Goal: Register for event/course

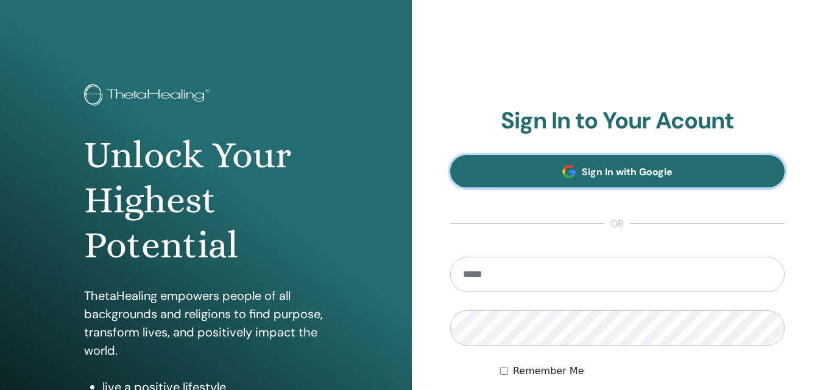
click at [647, 161] on link "Sign In with Google" at bounding box center [617, 171] width 335 height 32
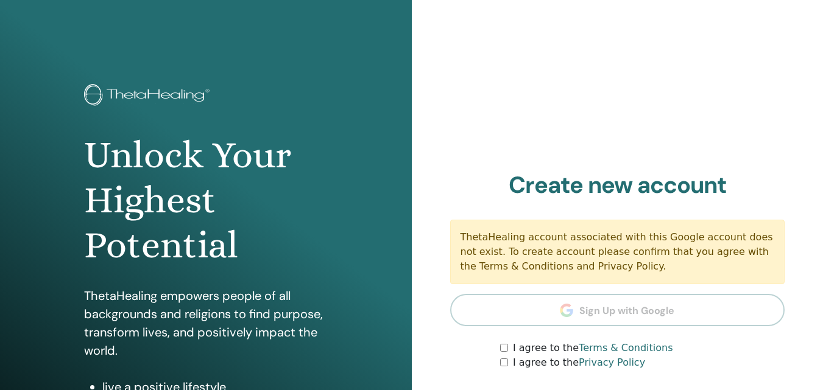
click at [506, 358] on div "I agree to the Privacy Policy" at bounding box center [642, 363] width 284 height 15
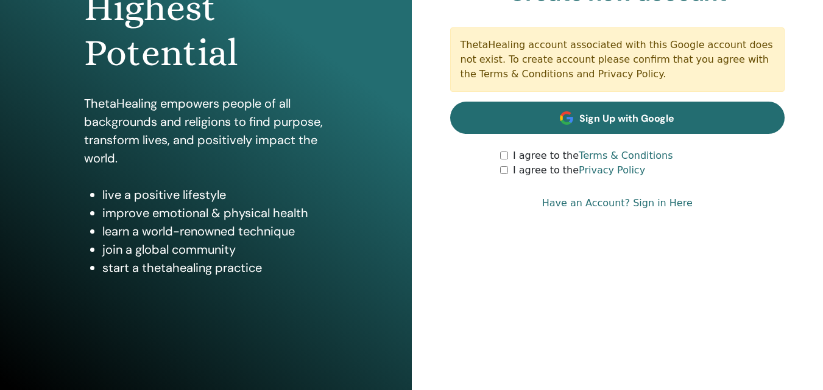
scroll to position [194, 0]
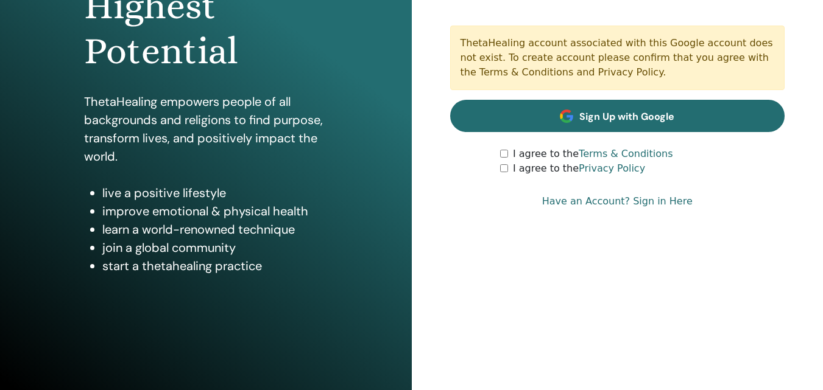
drag, startPoint x: 610, startPoint y: 98, endPoint x: 610, endPoint y: 112, distance: 14.0
click at [610, 99] on section "Create new account ThetaHealing account associated with this Google account doe…" at bounding box center [617, 76] width 335 height 199
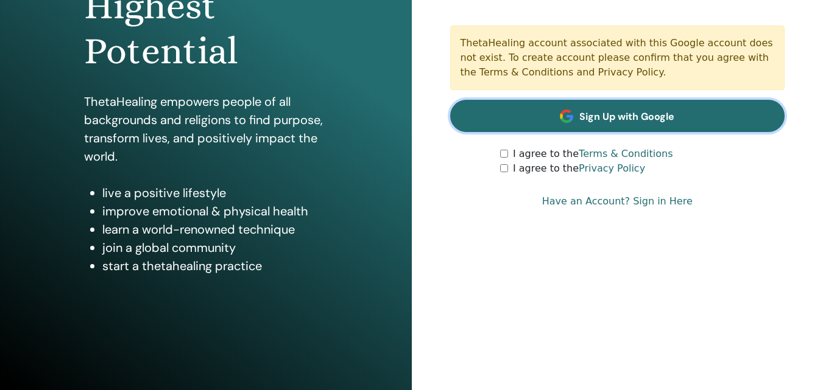
click at [610, 113] on span "Sign Up with Google" at bounding box center [626, 116] width 95 height 13
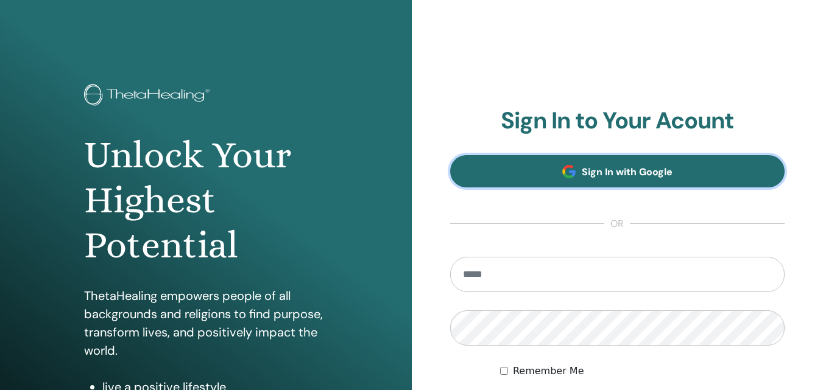
click at [587, 182] on link "Sign In with Google" at bounding box center [617, 171] width 335 height 32
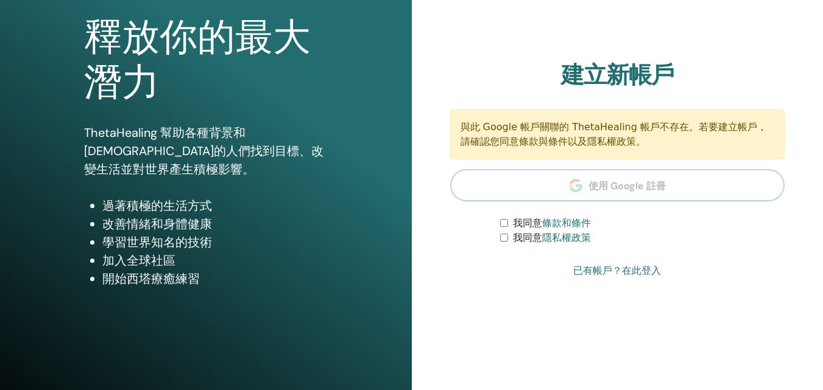
scroll to position [122, 0]
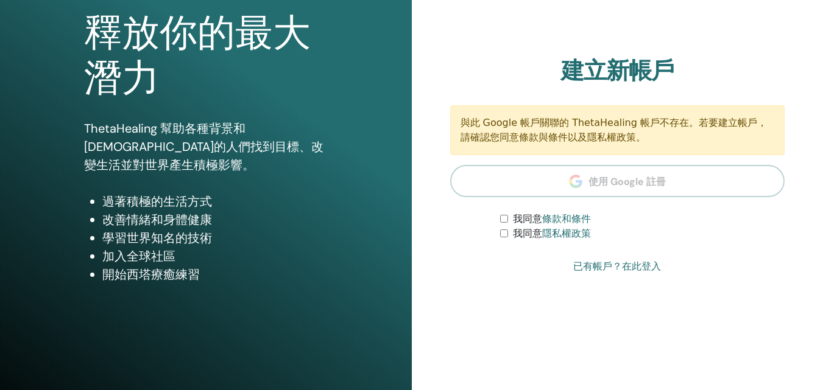
click at [506, 239] on div "我同意 隱私權政策" at bounding box center [642, 234] width 284 height 15
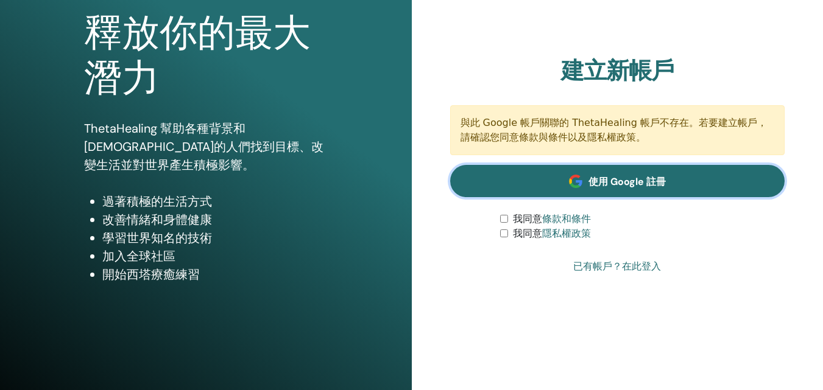
click at [567, 186] on link "使用 Google 註冊" at bounding box center [617, 181] width 335 height 32
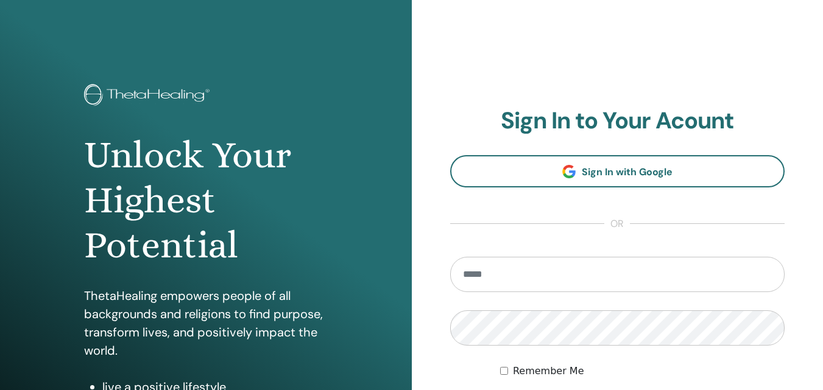
click at [596, 269] on input "email" at bounding box center [617, 274] width 335 height 35
type input "**********"
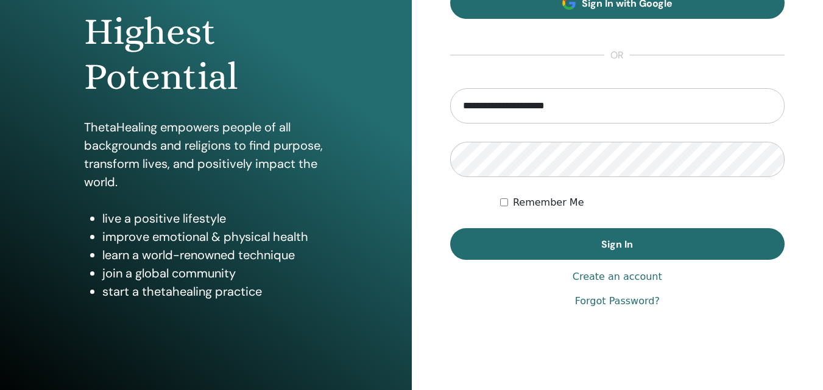
scroll to position [183, 0]
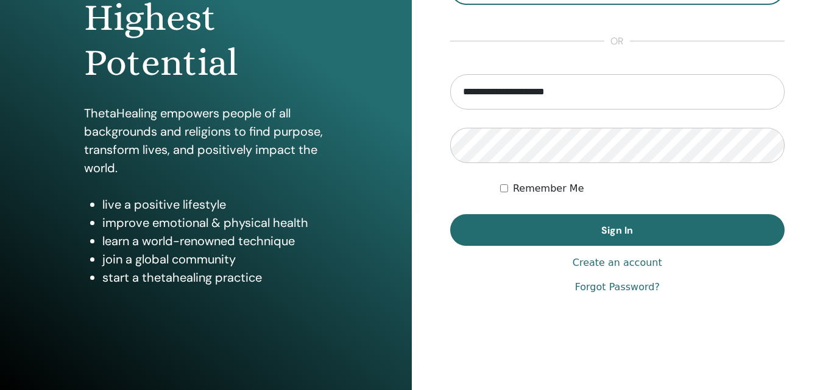
click at [609, 292] on link "Forgot Password?" at bounding box center [617, 287] width 85 height 15
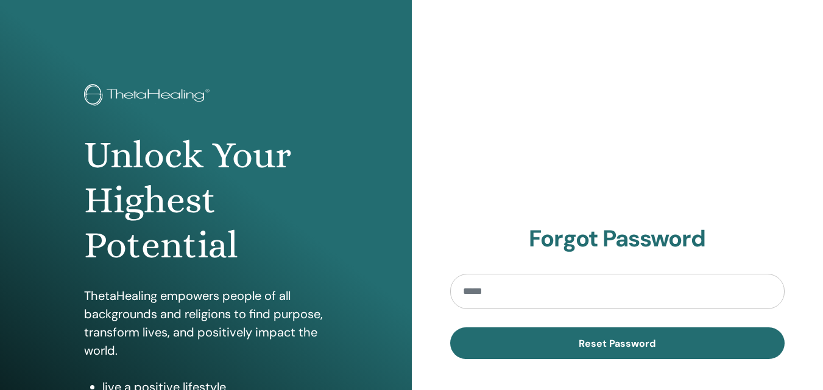
click at [613, 283] on input "email" at bounding box center [617, 291] width 335 height 35
type input "**********"
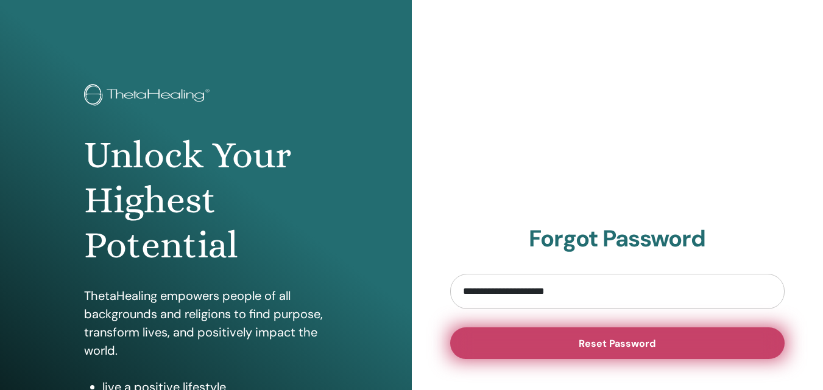
click at [608, 336] on button "Reset Password" at bounding box center [617, 344] width 335 height 32
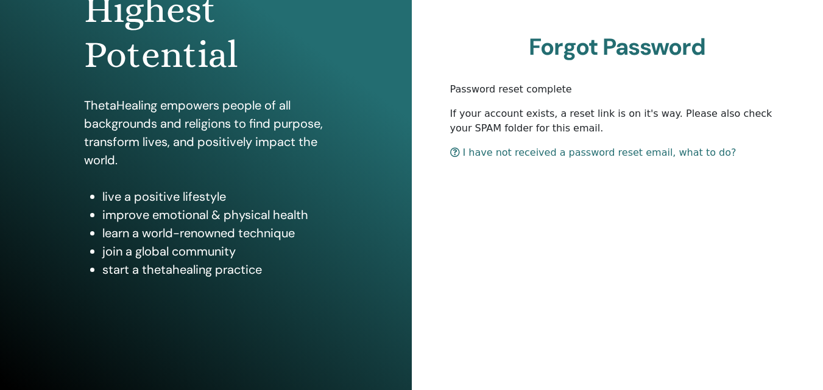
scroll to position [194, 0]
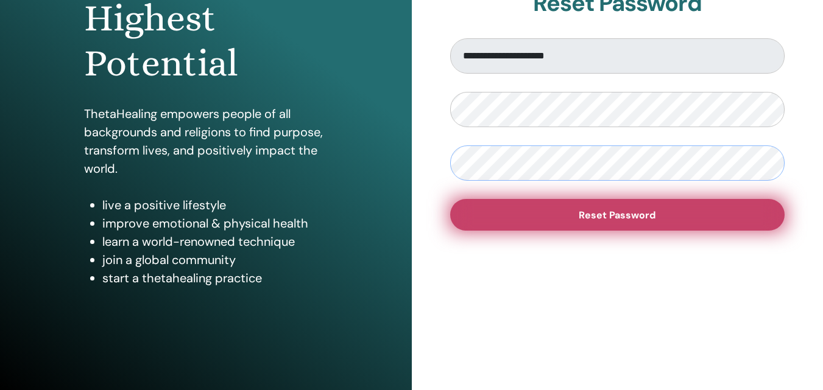
scroll to position [183, 0]
click at [591, 213] on span "Reset Password" at bounding box center [617, 214] width 77 height 13
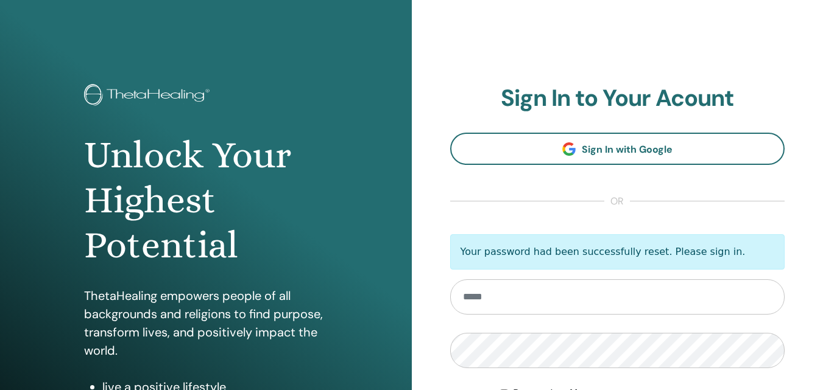
click at [555, 303] on input "email" at bounding box center [617, 297] width 335 height 35
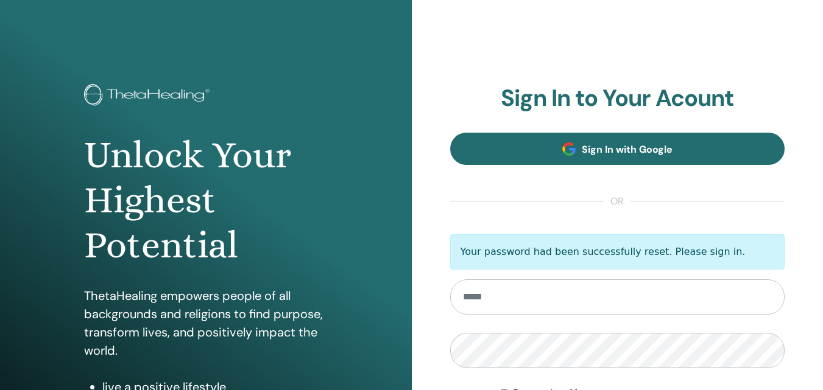
type input "**********"
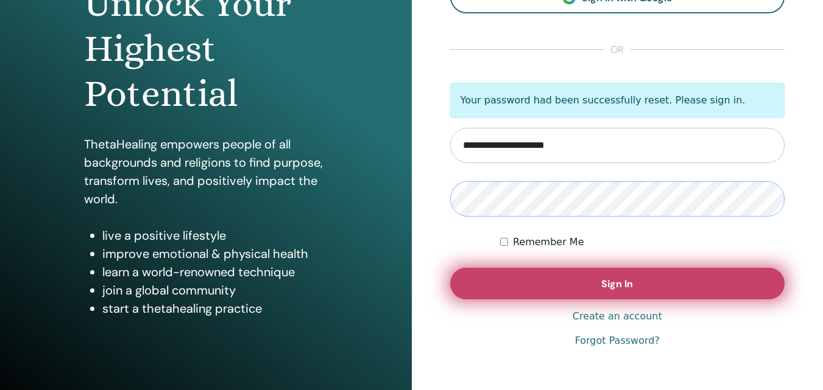
scroll to position [183, 0]
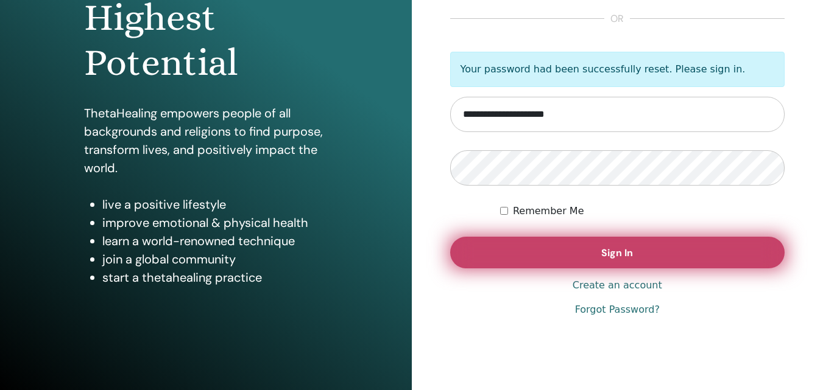
click at [512, 245] on button "Sign In" at bounding box center [617, 253] width 335 height 32
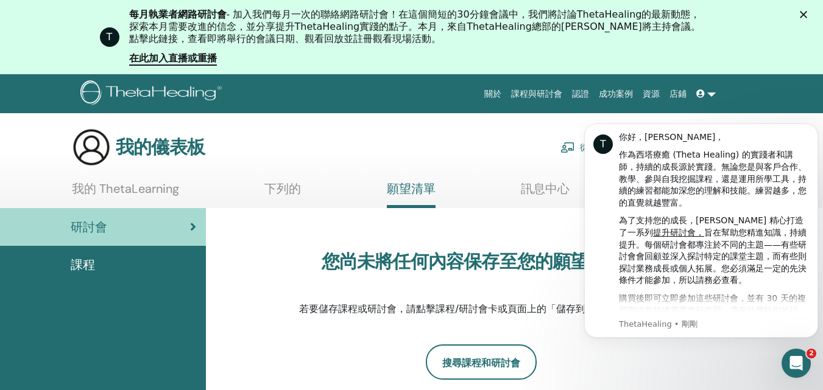
click at [507, 226] on div "您尚未將任何內容保存至您的願望清單。 若要儲存課程或研討會，請點擊課程/研討會卡或頁面上的「儲存到願望清單」按鈕。" at bounding box center [481, 284] width 384 height 122
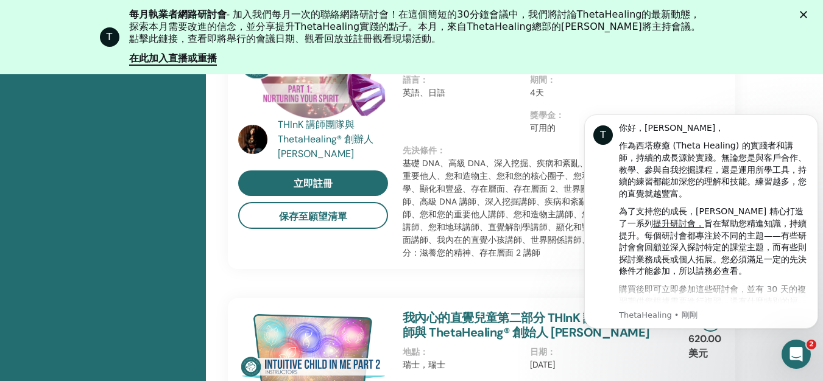
scroll to position [748, 0]
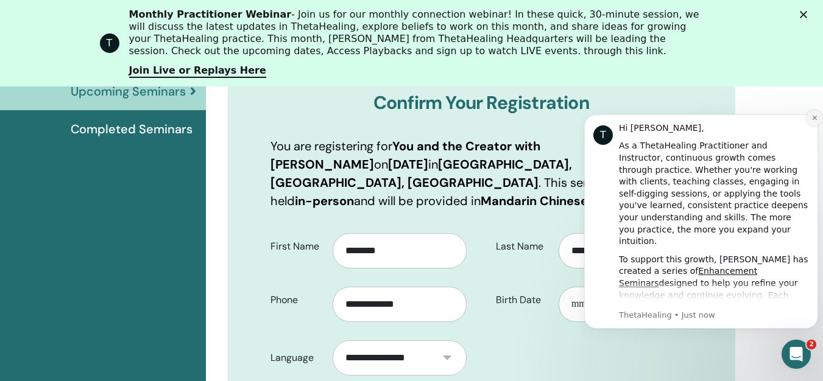
click at [811, 121] on icon "Dismiss notification" at bounding box center [814, 118] width 7 height 7
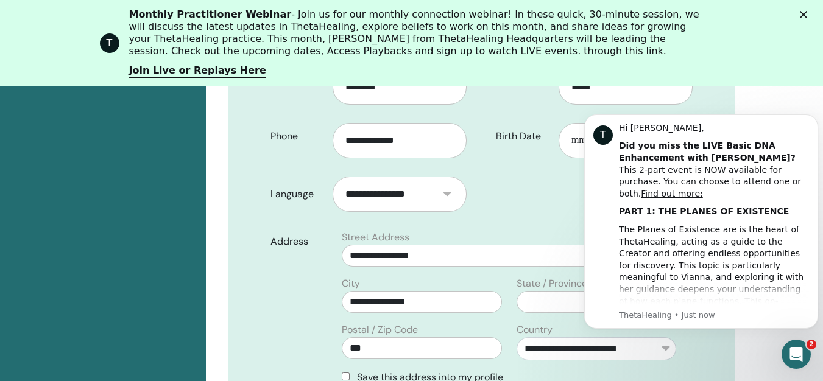
scroll to position [395, 0]
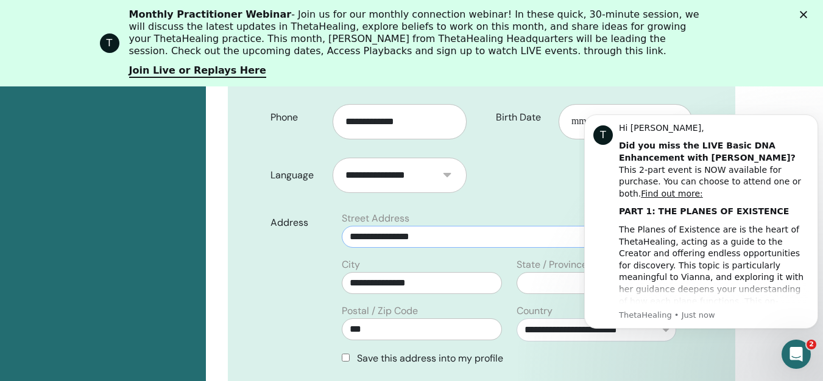
drag, startPoint x: 513, startPoint y: 217, endPoint x: 406, endPoint y: 202, distance: 108.4
click at [411, 226] on input "**********" at bounding box center [509, 237] width 334 height 22
type input "**********"
click html "T Hi RONG-TZU, Did you miss the LIVE Basic DNA Enhancement with Vianna? This 2-…"
click at [808, 16] on div "T Monthly Practitioner Webinar - Join us for our monthly connection webinar! In…" at bounding box center [411, 43] width 823 height 77
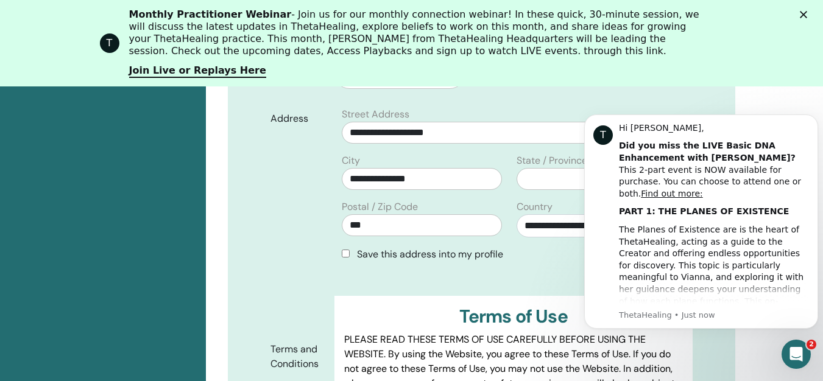
scroll to position [517, 0]
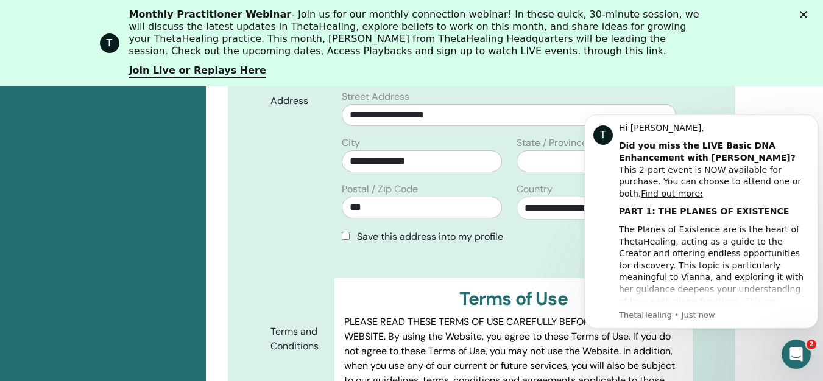
click at [347, 230] on div "Save this address into my profile" at bounding box center [509, 237] width 334 height 15
click at [340, 230] on div "Save this address into my profile" at bounding box center [508, 237] width 349 height 15
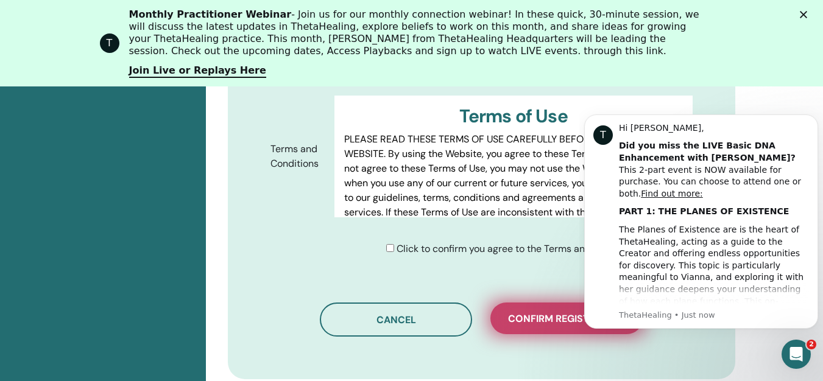
click at [551, 312] on span "Confirm registration" at bounding box center [566, 318] width 117 height 13
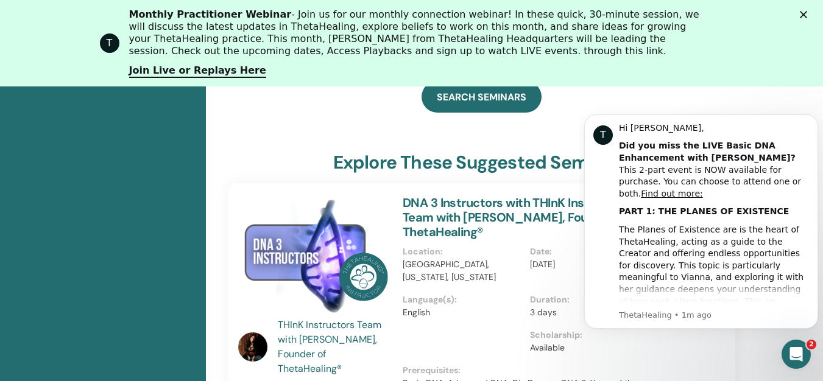
scroll to position [580, 0]
